Goal: Check status

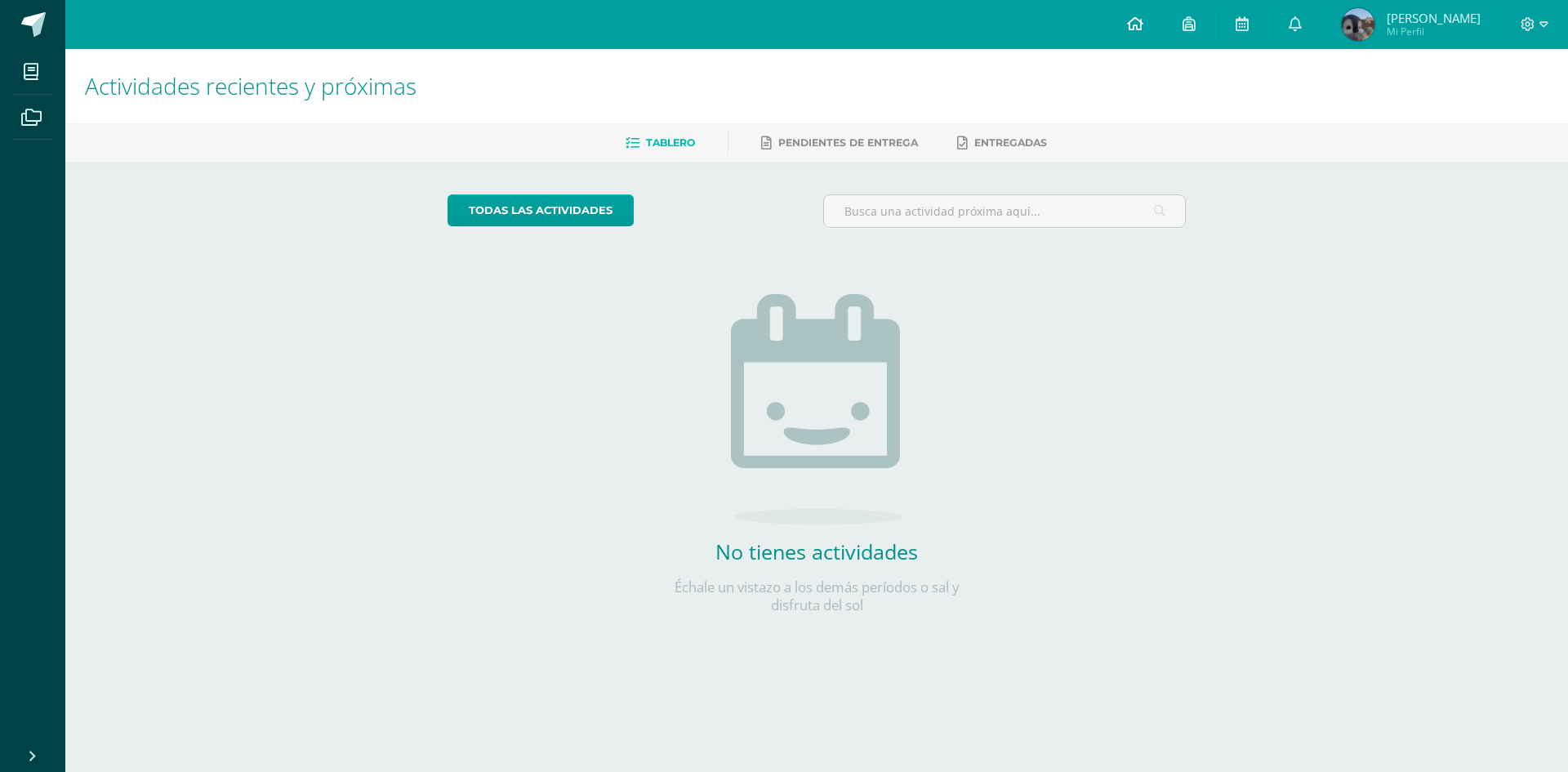
click at [1135, 30] on icon at bounding box center [1135, 23] width 16 height 14
drag, startPoint x: 1449, startPoint y: 583, endPoint x: 1271, endPoint y: 580, distance: 178.0
